Goal: Task Accomplishment & Management: Manage account settings

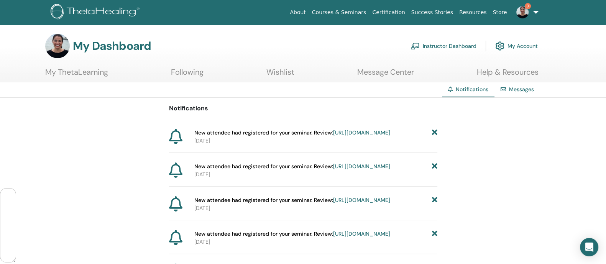
scroll to position [54775, 0]
click at [450, 46] on link "Instructor Dashboard" at bounding box center [443, 46] width 66 height 17
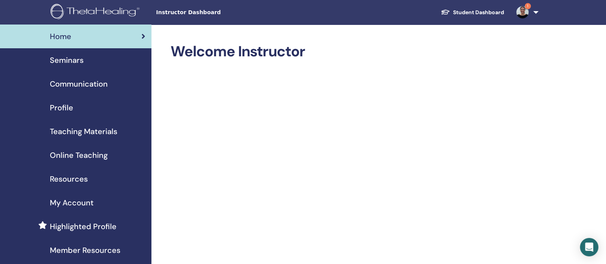
scroll to position [54775, 0]
click at [67, 61] on span "Seminars" at bounding box center [67, 59] width 34 height 11
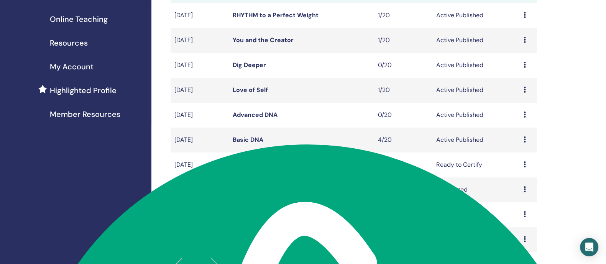
scroll to position [154, 0]
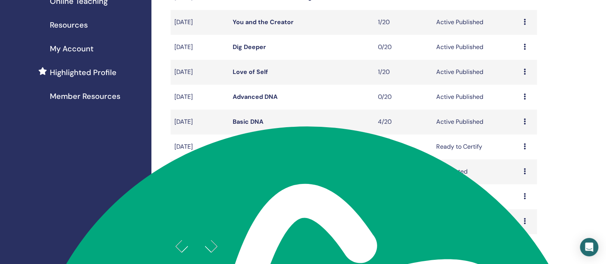
click at [524, 122] on icon at bounding box center [524, 121] width 2 height 6
click at [517, 148] on link "Attendees" at bounding box center [515, 152] width 29 height 8
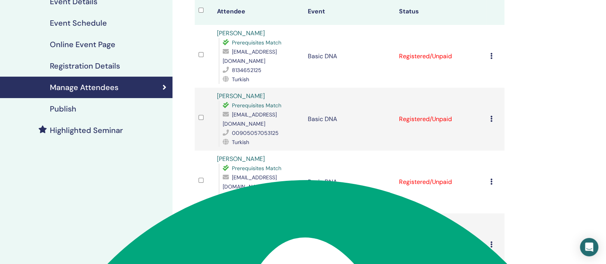
scroll to position [82, 0]
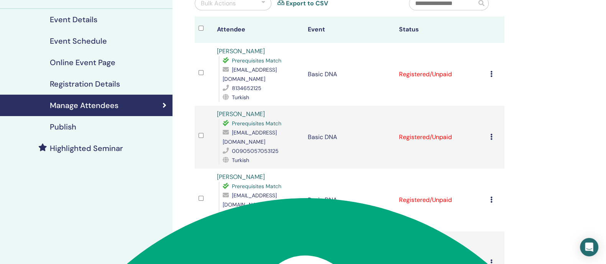
click at [492, 71] on icon at bounding box center [491, 74] width 2 height 6
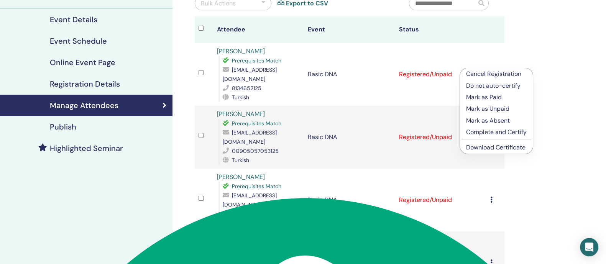
click at [499, 130] on p "Complete and Certify" at bounding box center [496, 132] width 61 height 9
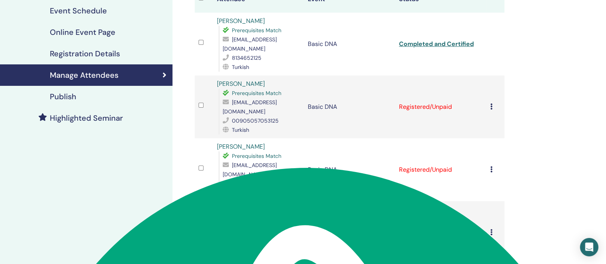
scroll to position [115, 0]
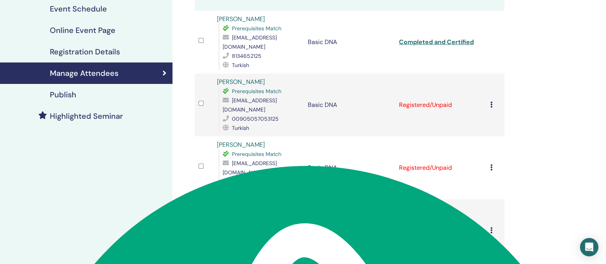
click at [491, 102] on icon at bounding box center [491, 105] width 2 height 6
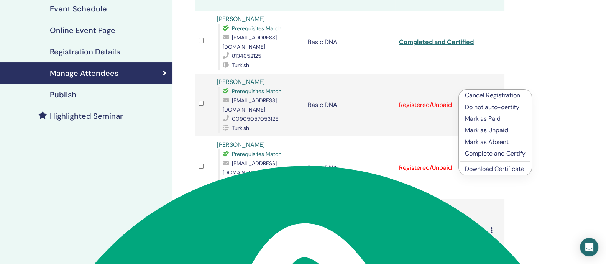
click at [496, 150] on p "Complete and Certify" at bounding box center [495, 153] width 61 height 9
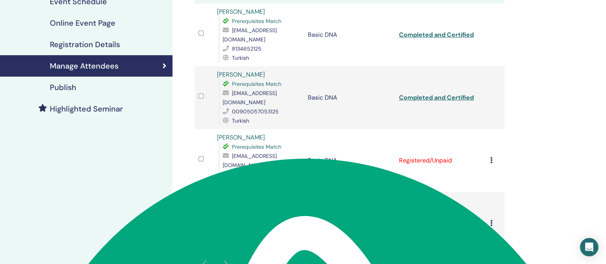
scroll to position [125, 0]
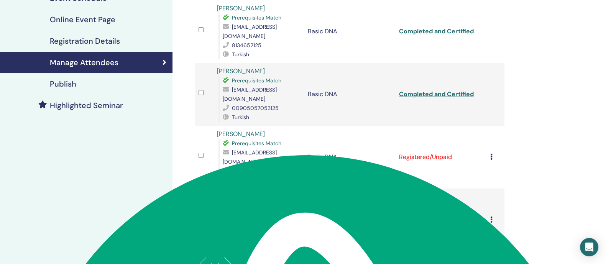
click at [491, 154] on icon at bounding box center [491, 157] width 2 height 6
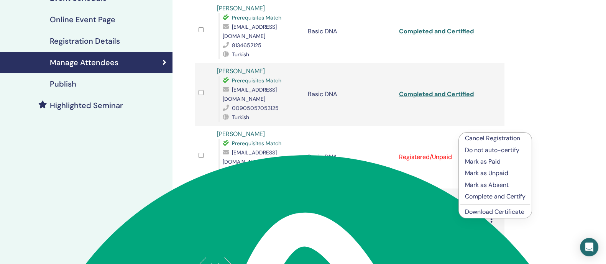
click at [492, 194] on p "Complete and Certify" at bounding box center [495, 196] width 61 height 9
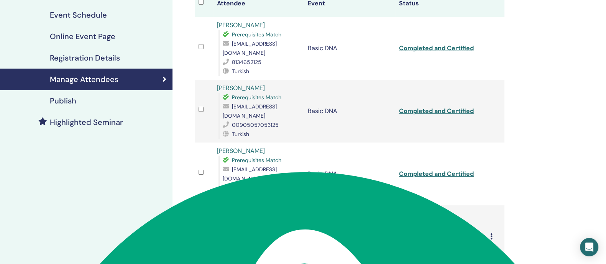
scroll to position [179, 0]
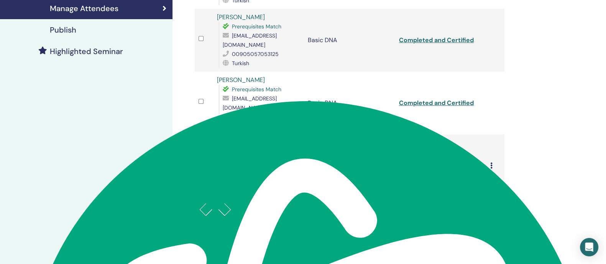
click at [489, 135] on td "Cancel Registration Do not auto-certify Mark as Paid Mark as Unpaid Mark as Abs…" at bounding box center [495, 166] width 18 height 63
click at [490, 162] on icon at bounding box center [491, 165] width 2 height 6
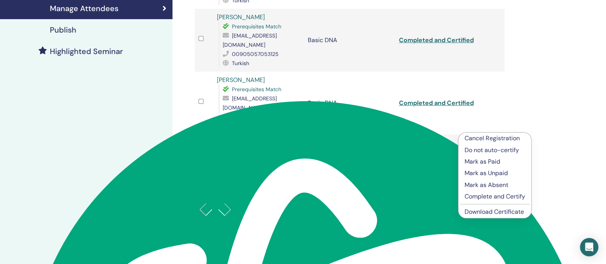
click at [491, 194] on p "Complete and Certify" at bounding box center [494, 196] width 61 height 9
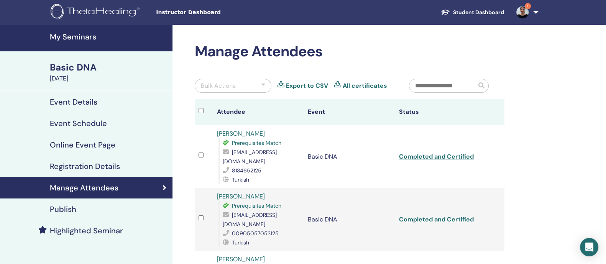
click at [312, 86] on link "Export to CSV" at bounding box center [307, 85] width 42 height 9
